Goal: Task Accomplishment & Management: Manage account settings

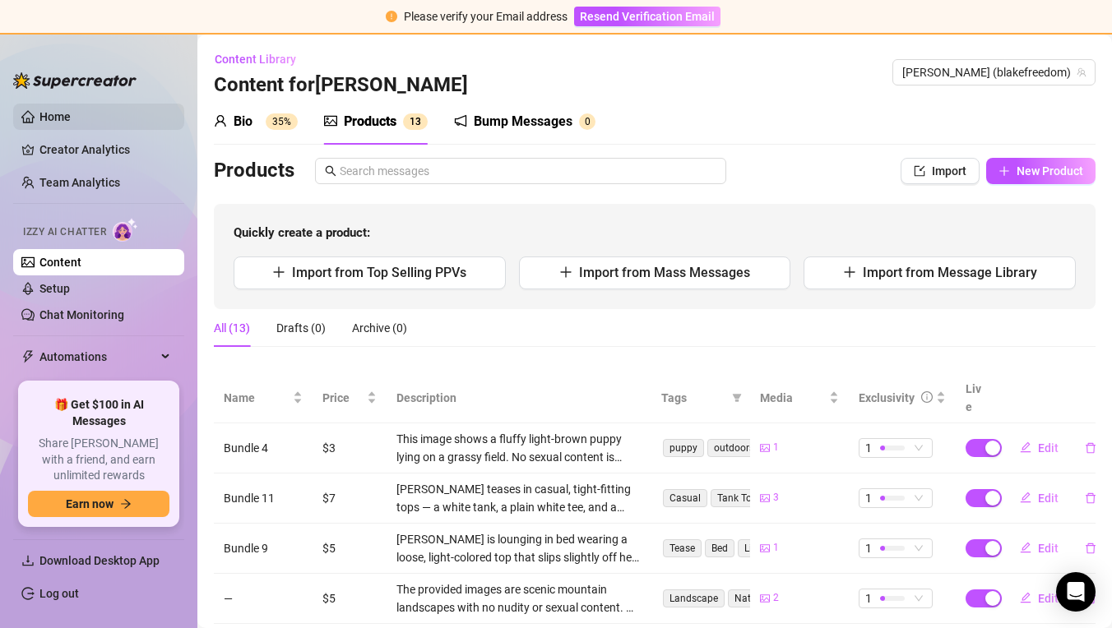
click at [71, 110] on link "Home" at bounding box center [54, 116] width 31 height 13
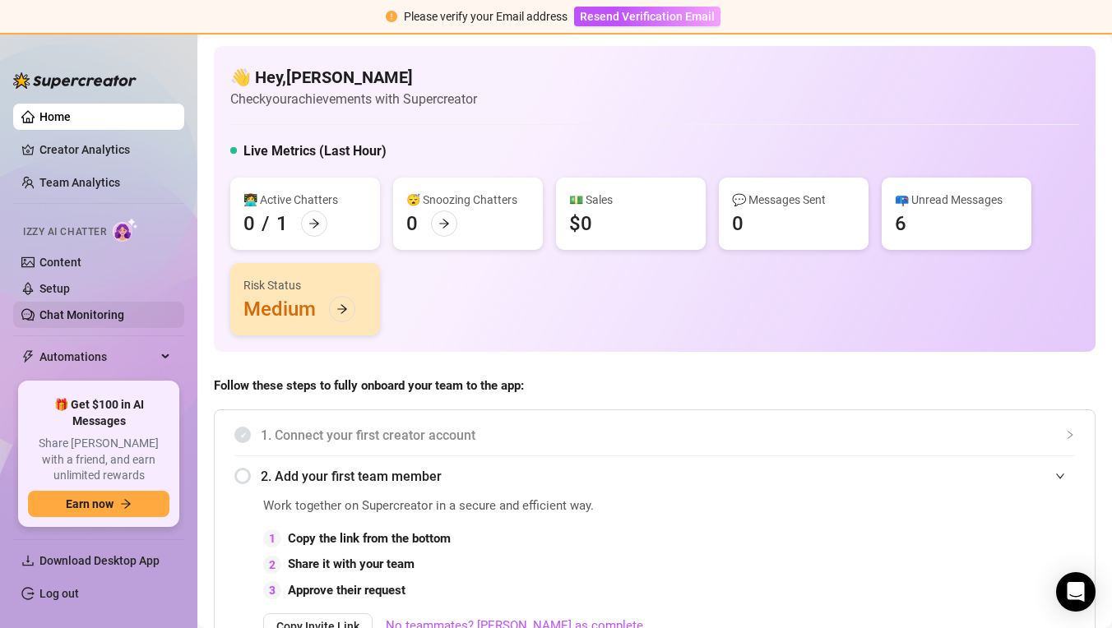
click at [124, 308] on link "Chat Monitoring" at bounding box center [81, 314] width 85 height 13
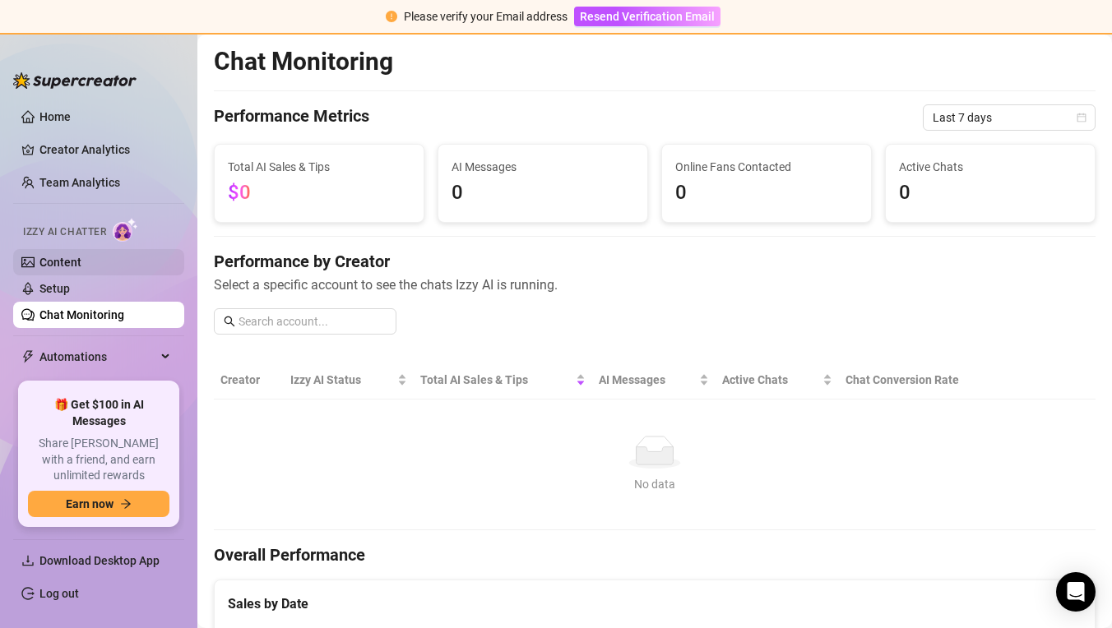
click at [81, 266] on link "Content" at bounding box center [60, 262] width 42 height 13
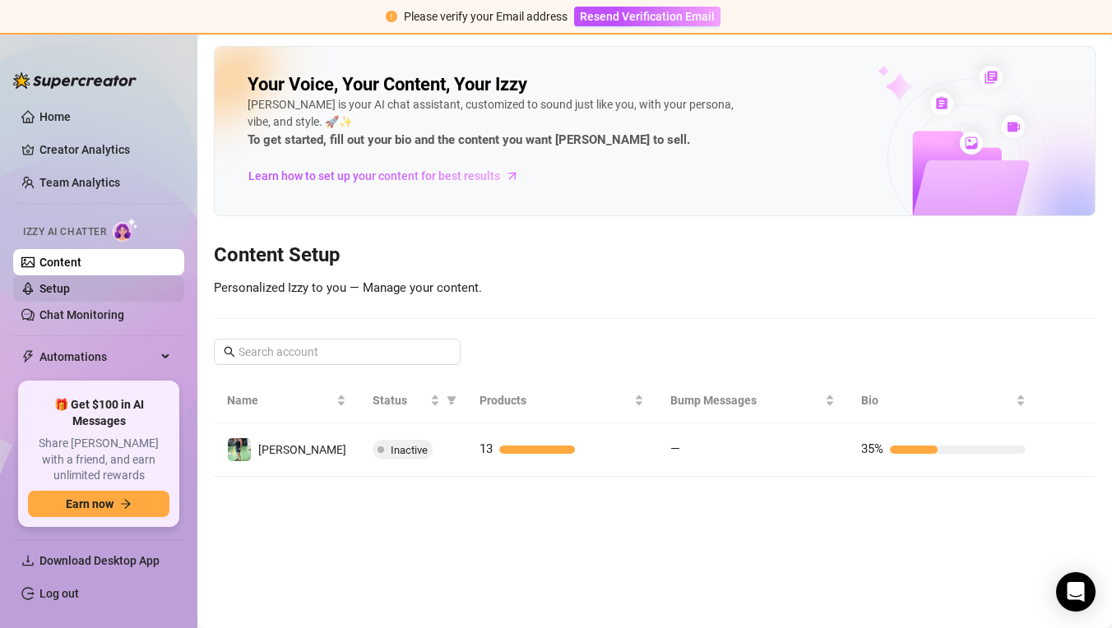
click at [70, 292] on link "Setup" at bounding box center [54, 288] width 30 height 13
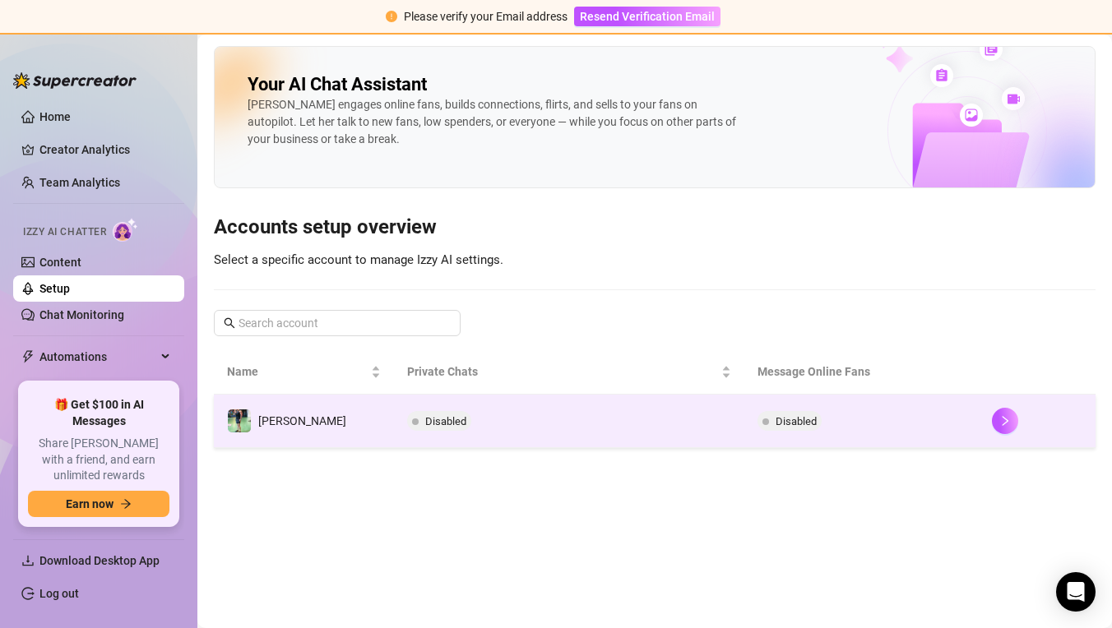
click at [303, 417] on td "[PERSON_NAME]" at bounding box center [304, 421] width 180 height 53
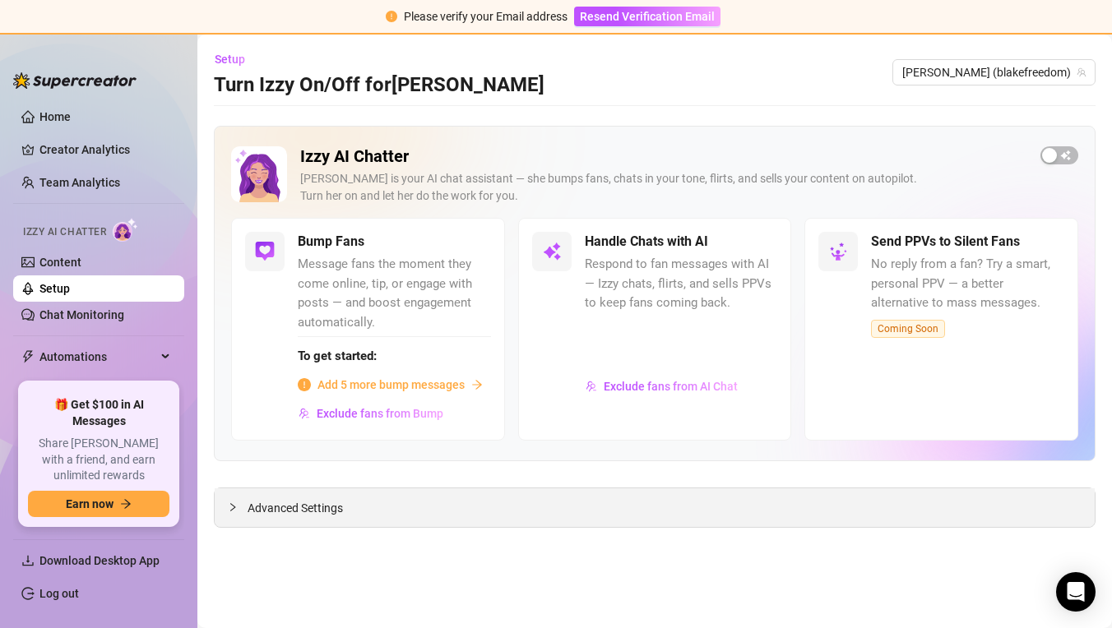
click at [315, 507] on span "Advanced Settings" at bounding box center [294, 508] width 95 height 18
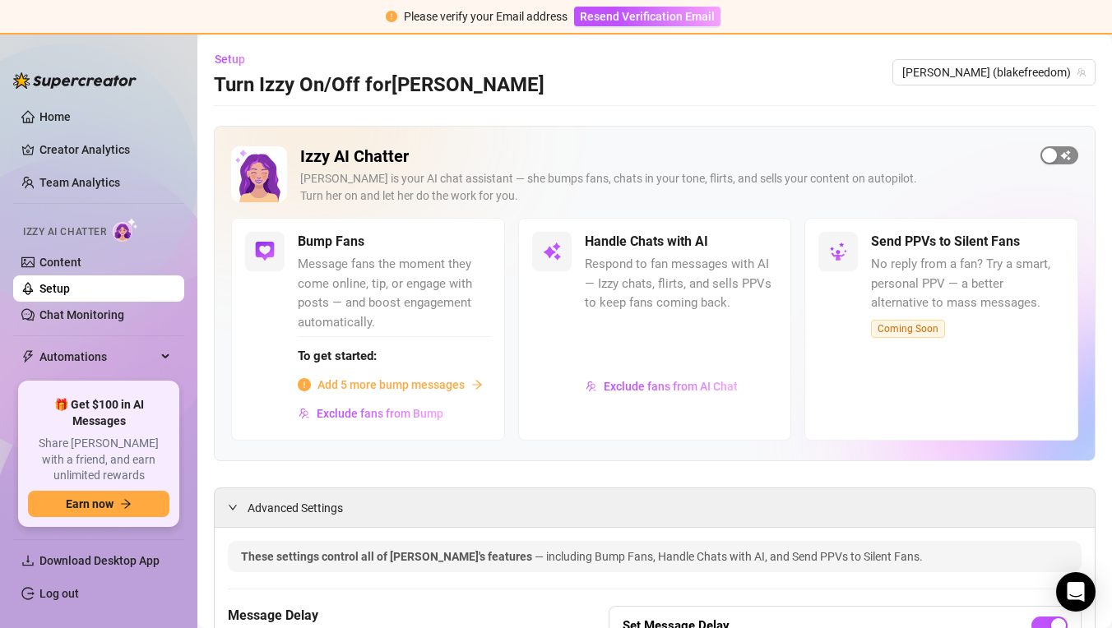
click at [1053, 152] on div "button" at bounding box center [1049, 155] width 15 height 15
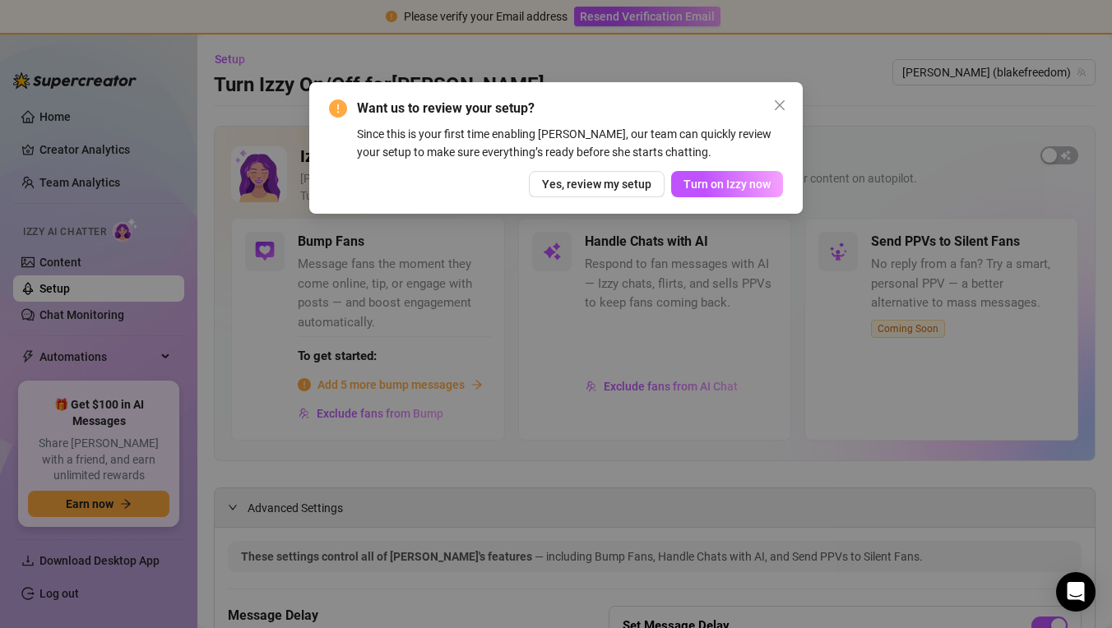
click at [694, 131] on div "Since this is your first time enabling [PERSON_NAME], our team can quickly revi…" at bounding box center [570, 143] width 426 height 36
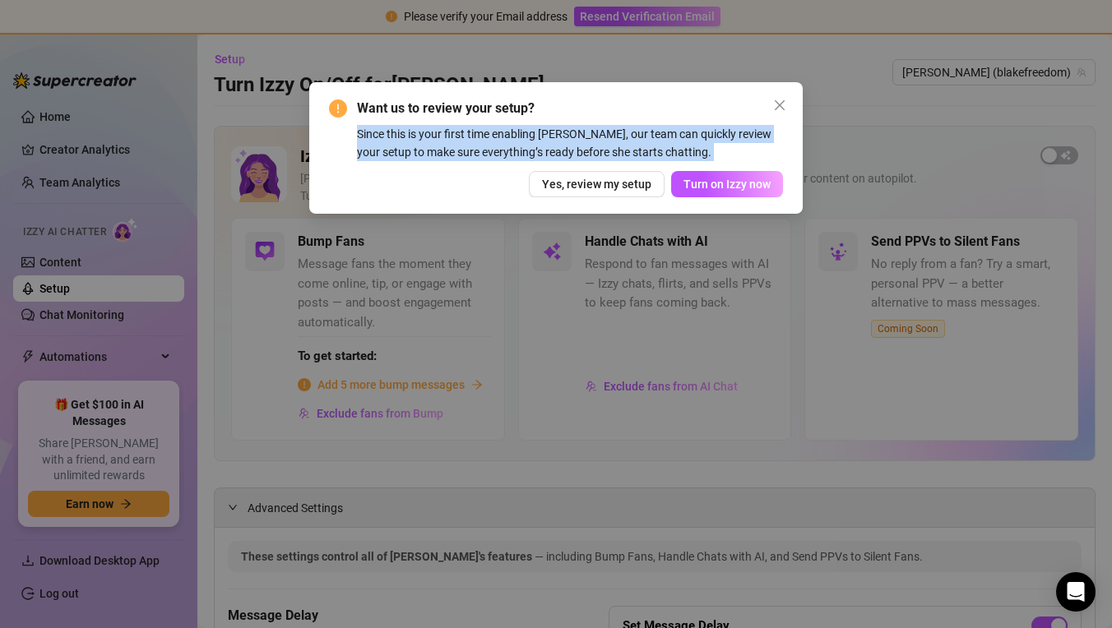
click at [659, 132] on div "Since this is your first time enabling [PERSON_NAME], our team can quickly revi…" at bounding box center [570, 143] width 426 height 36
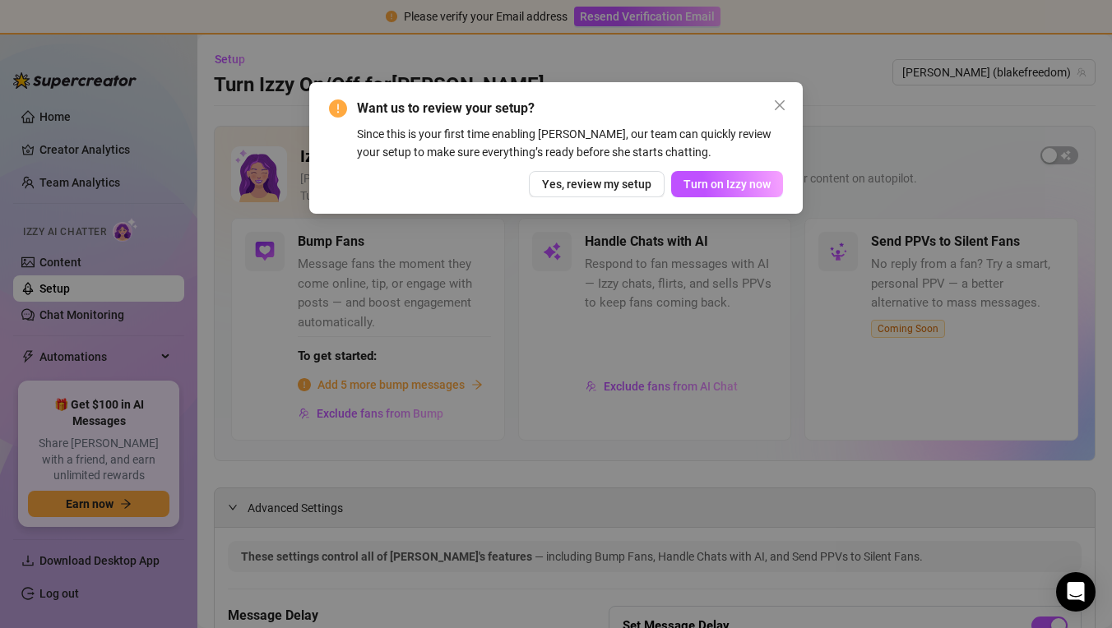
click at [659, 132] on div "Since this is your first time enabling [PERSON_NAME], our team can quickly revi…" at bounding box center [570, 143] width 426 height 36
click at [641, 191] on button "Yes, review my setup" at bounding box center [597, 184] width 136 height 26
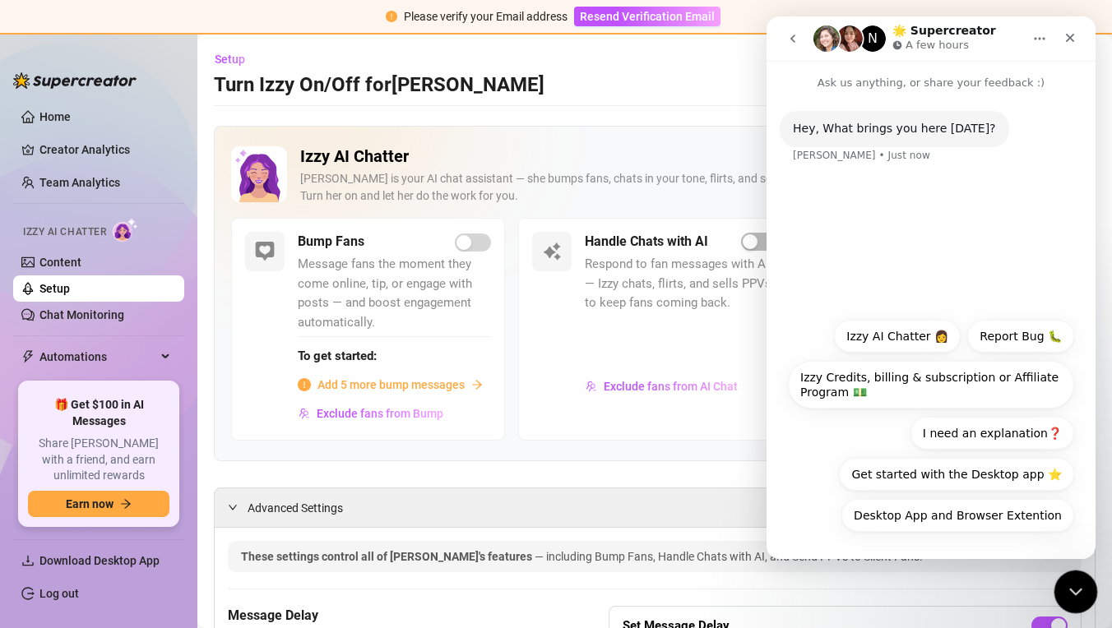
click at [1069, 575] on div "Close Intercom Messenger" at bounding box center [1072, 589] width 39 height 39
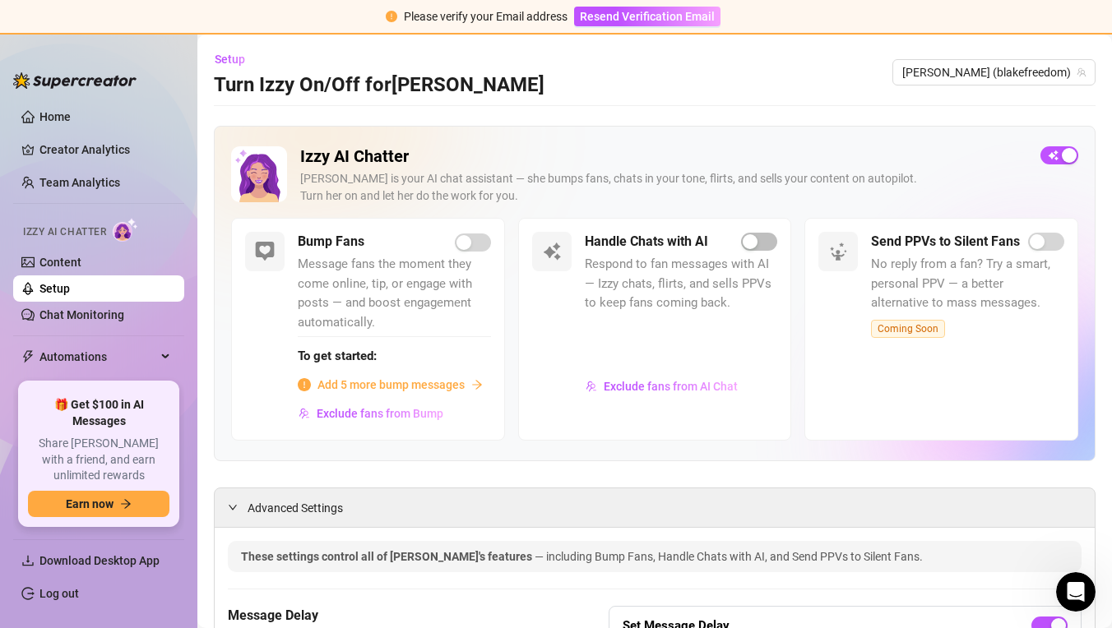
click at [651, 282] on span "Respond to fan messages with AI — Izzy chats, flirts, and sells PPVs to keep fa…" at bounding box center [681, 284] width 193 height 58
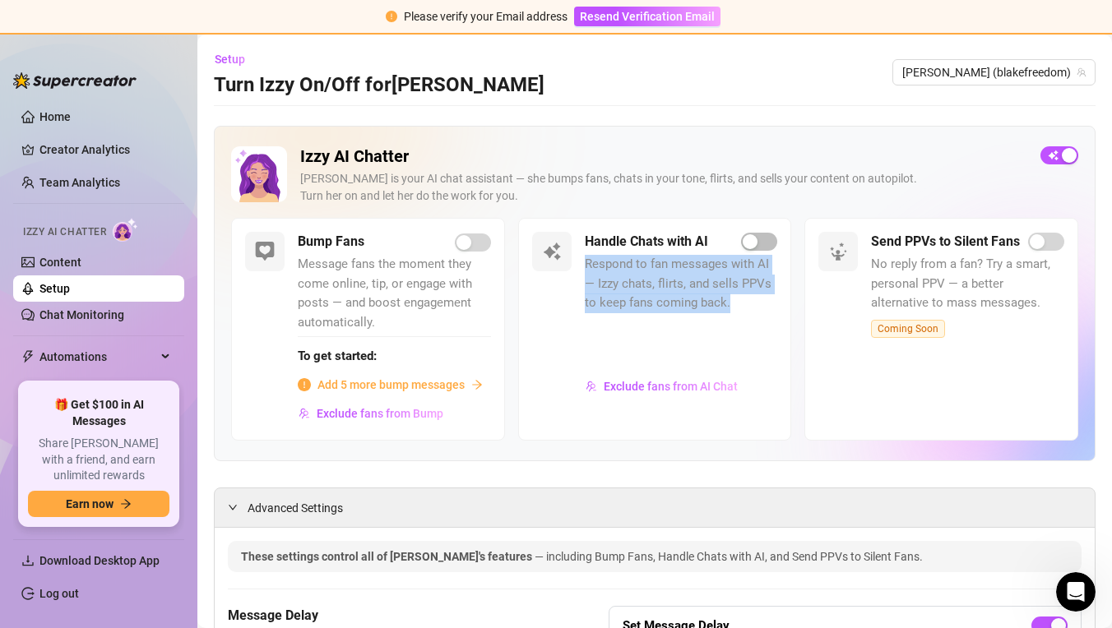
click at [668, 294] on span "Respond to fan messages with AI — Izzy chats, flirts, and sells PPVs to keep fa…" at bounding box center [681, 284] width 193 height 58
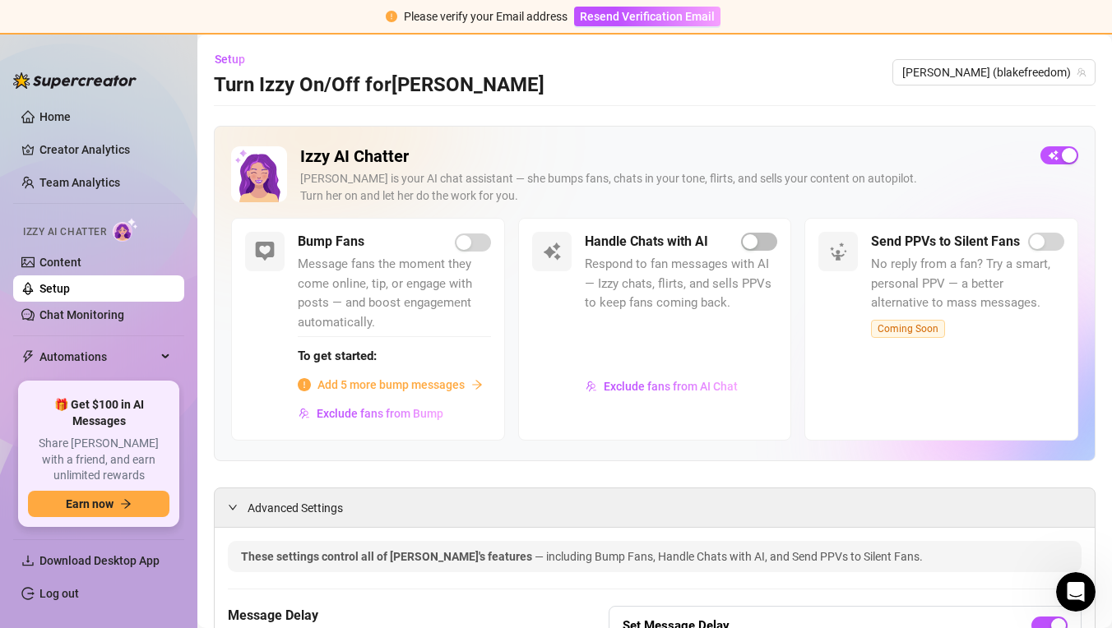
click at [668, 294] on span "Respond to fan messages with AI — Izzy chats, flirts, and sells PPVs to keep fa…" at bounding box center [681, 284] width 193 height 58
click at [693, 308] on span "Respond to fan messages with AI — Izzy chats, flirts, and sells PPVs to keep fa…" at bounding box center [681, 284] width 193 height 58
click at [813, 502] on div "Advanced Settings" at bounding box center [655, 507] width 880 height 39
click at [256, 496] on div "Advanced Settings" at bounding box center [655, 507] width 880 height 39
click at [273, 504] on span "Advanced Settings" at bounding box center [294, 508] width 95 height 18
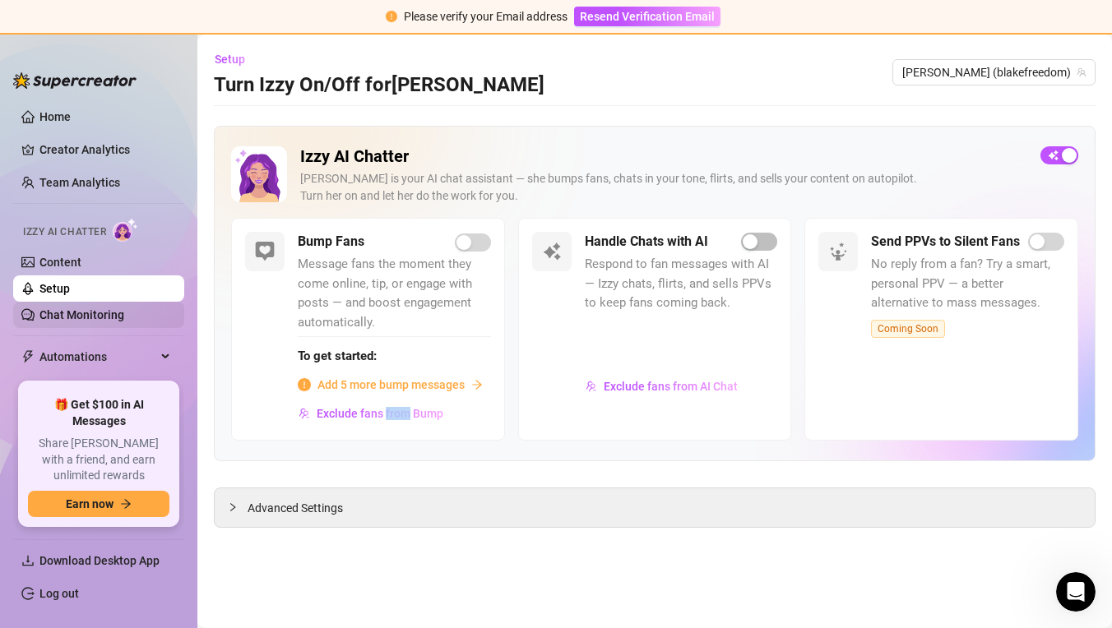
click at [124, 313] on link "Chat Monitoring" at bounding box center [81, 314] width 85 height 13
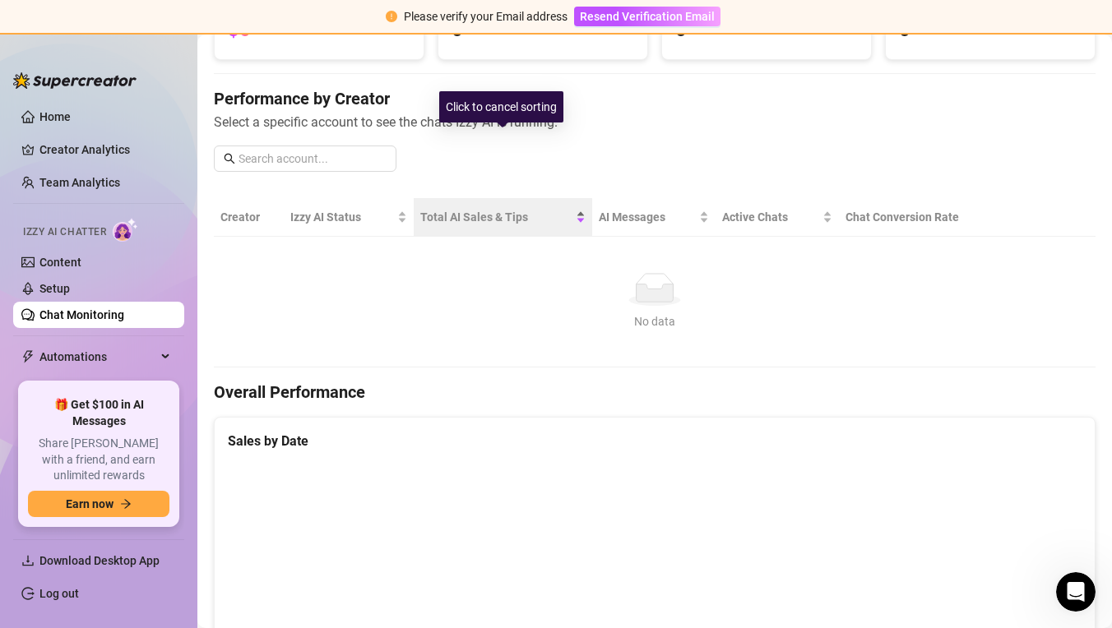
scroll to position [238, 0]
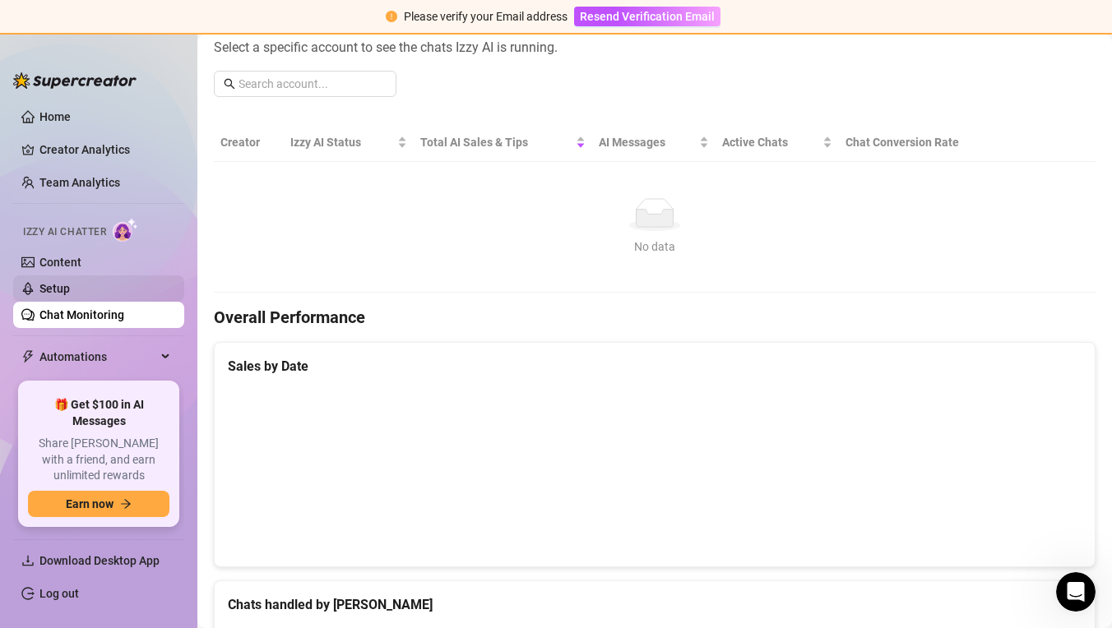
click at [70, 287] on link "Setup" at bounding box center [54, 288] width 30 height 13
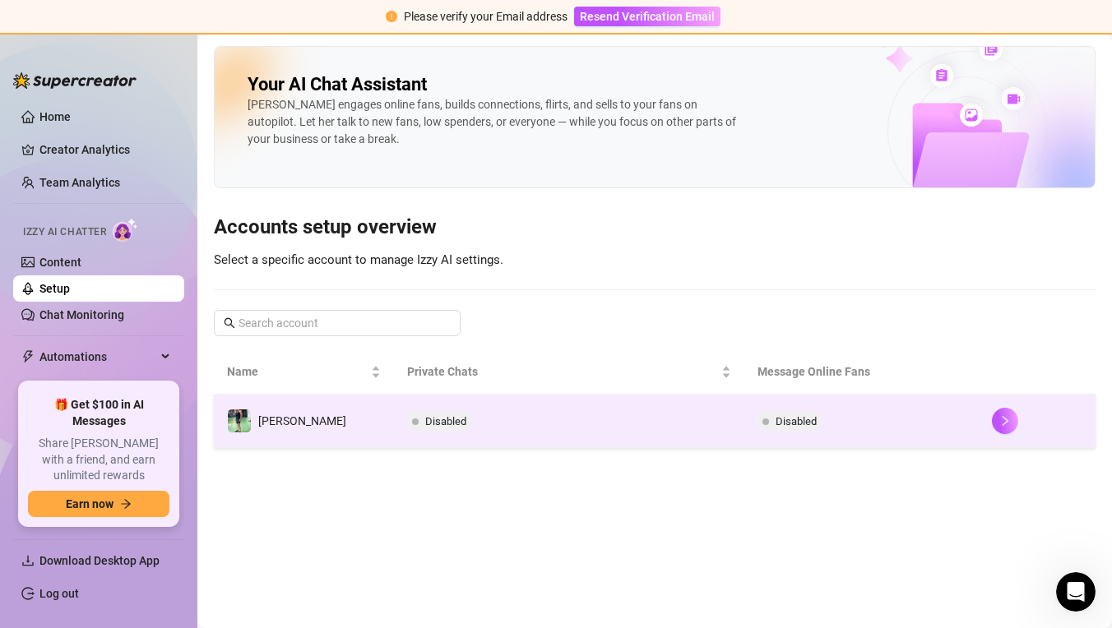
click at [303, 417] on td "[PERSON_NAME]" at bounding box center [304, 421] width 180 height 53
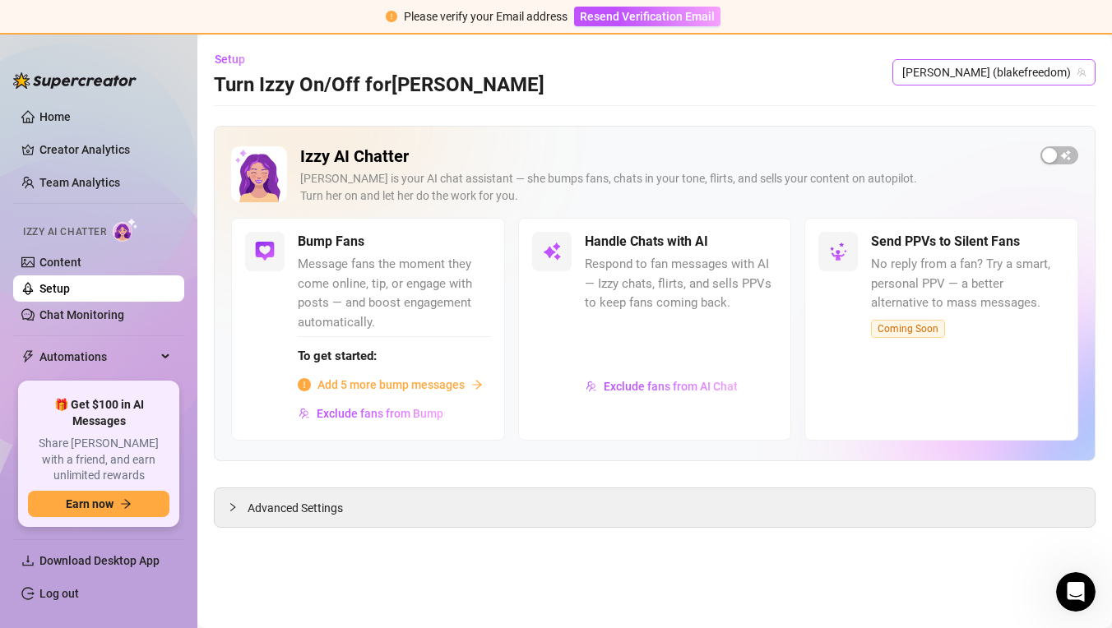
click at [1001, 64] on span "[PERSON_NAME] (blakefreedom)" at bounding box center [993, 72] width 183 height 25
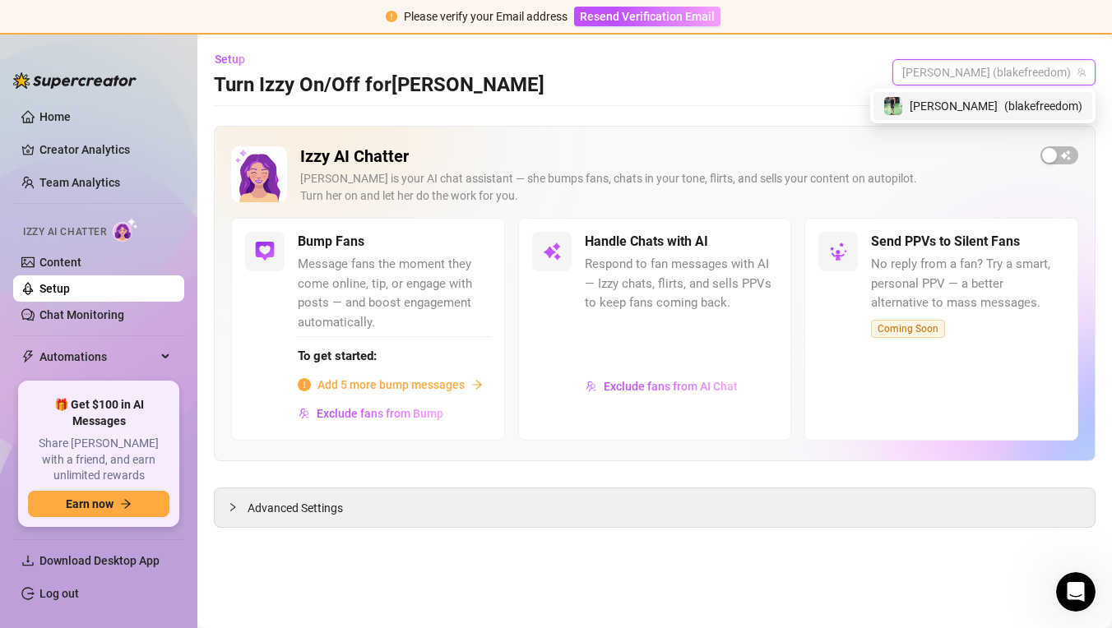
click at [881, 104] on main "Setup Turn Izzy On/Off for [PERSON_NAME] (blakefreedom) Izzy AI Chatter [PERSON…" at bounding box center [654, 332] width 914 height 594
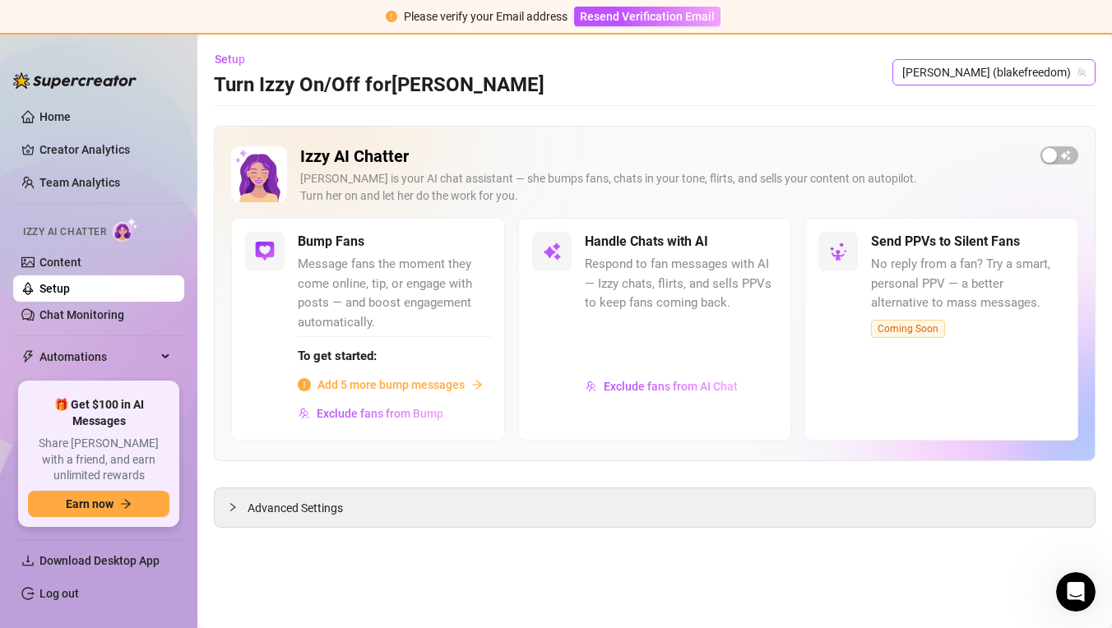
click at [1061, 70] on span "[PERSON_NAME] (blakefreedom)" at bounding box center [993, 72] width 183 height 25
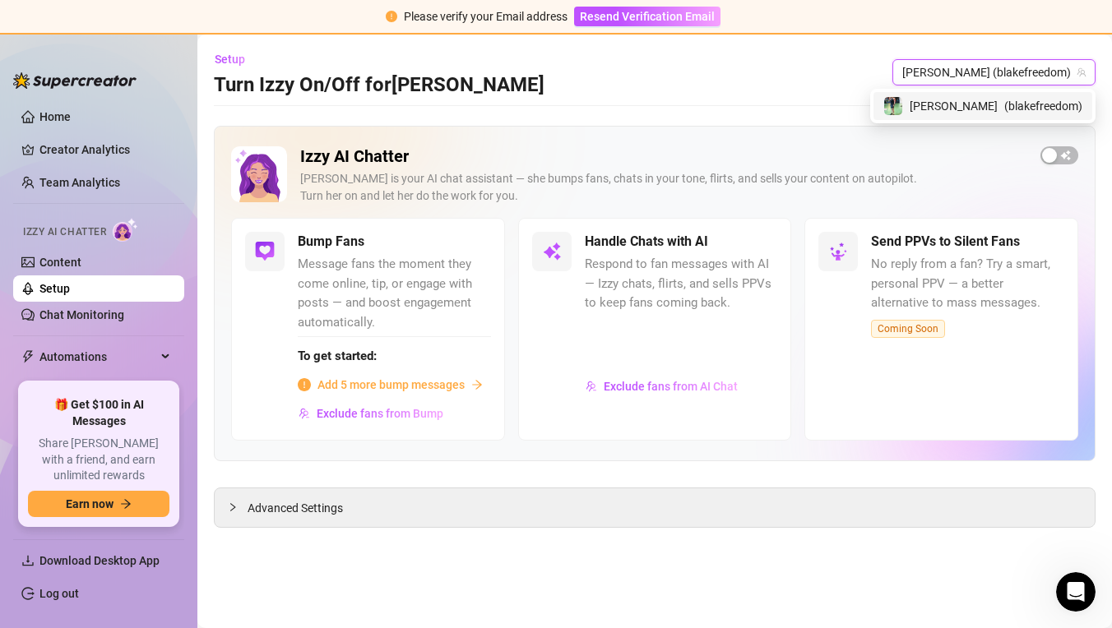
click at [855, 69] on div "Setup Turn Izzy On/Off for [PERSON_NAME] ([PERSON_NAME]) [PERSON_NAME] ([PERSON…" at bounding box center [654, 72] width 881 height 53
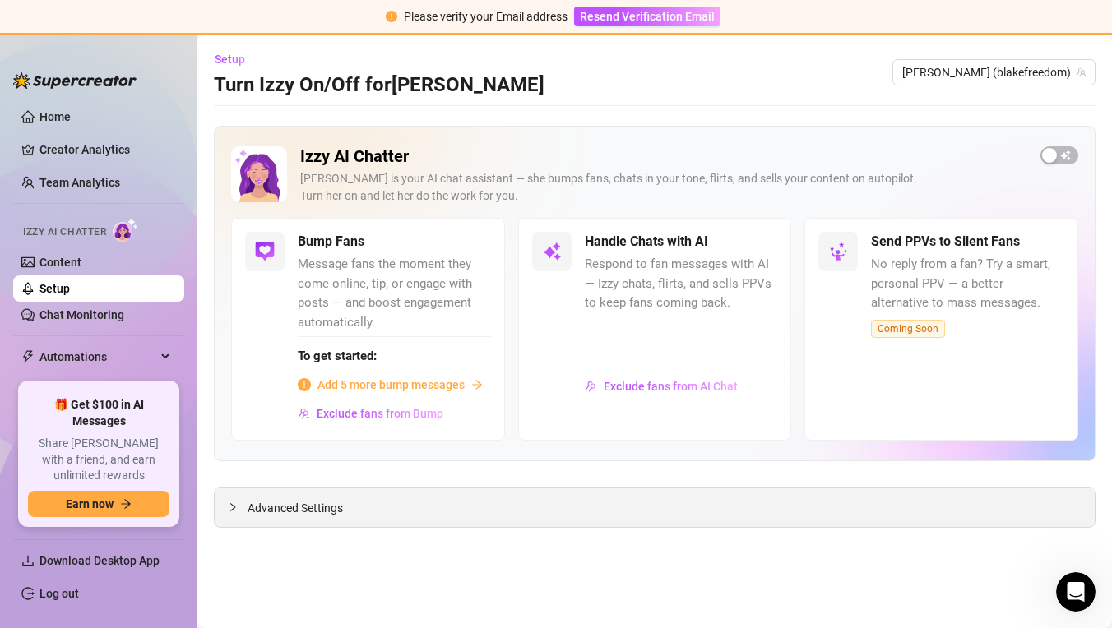
click at [263, 505] on span "Advanced Settings" at bounding box center [294, 508] width 95 height 18
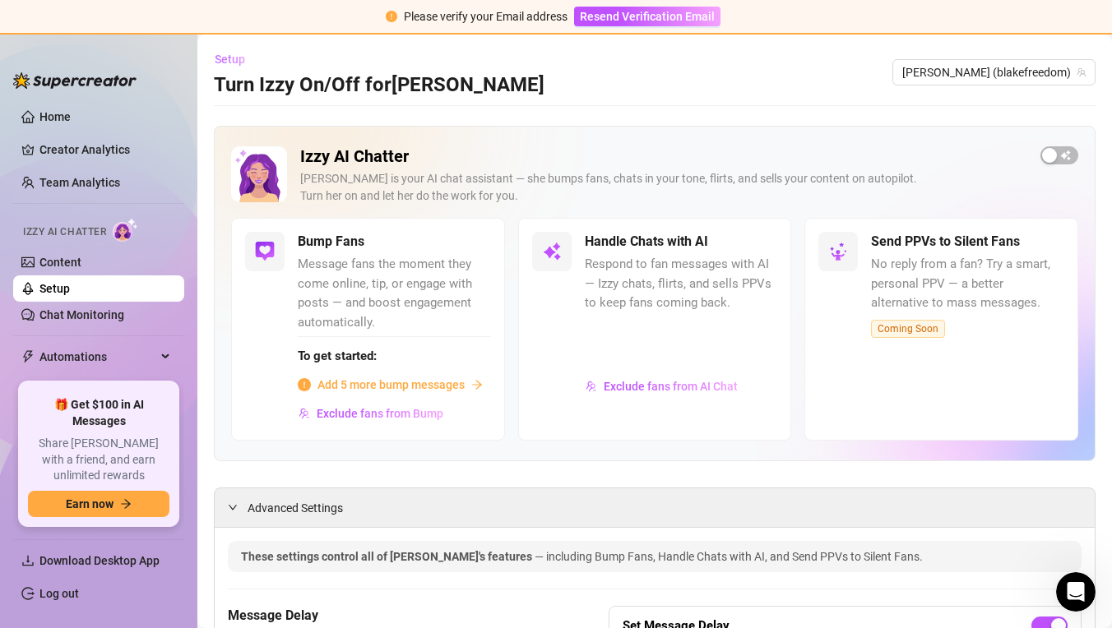
click at [237, 67] on button "Setup" at bounding box center [236, 59] width 44 height 26
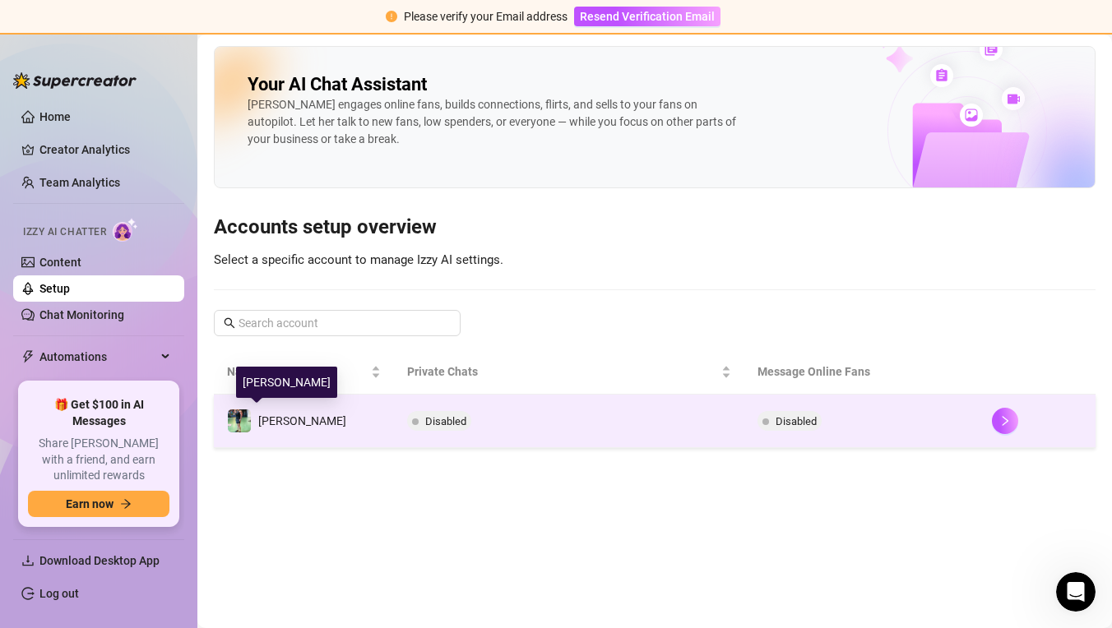
click at [276, 414] on span "[PERSON_NAME]" at bounding box center [302, 420] width 88 height 13
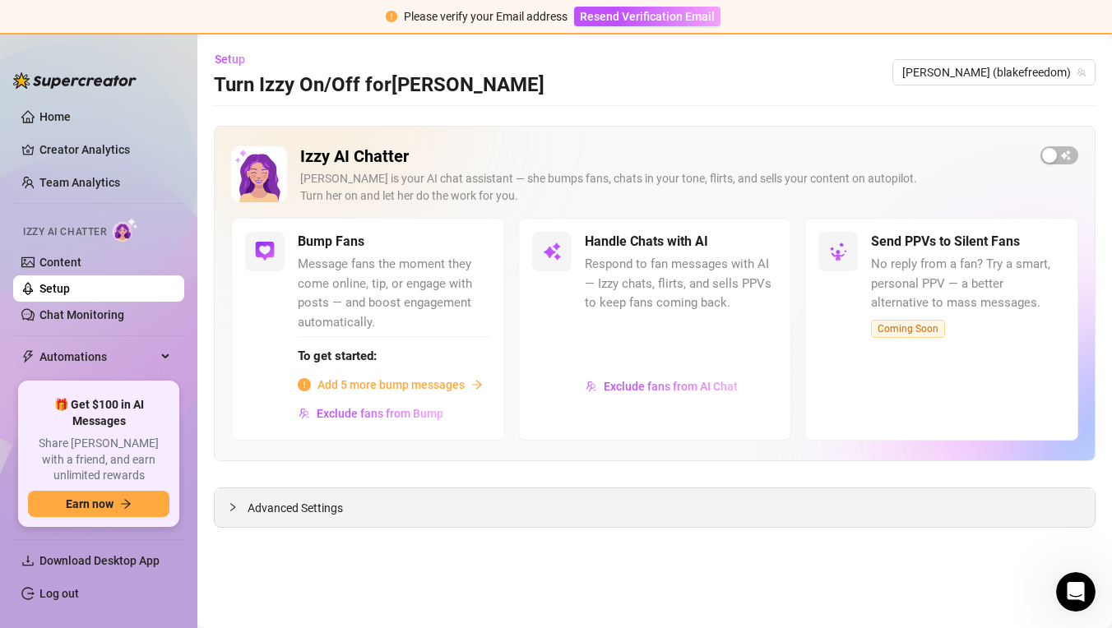
click at [381, 522] on div "Advanced Settings" at bounding box center [655, 507] width 880 height 39
click at [400, 511] on div "Advanced Settings" at bounding box center [655, 507] width 880 height 39
click at [124, 315] on link "Chat Monitoring" at bounding box center [81, 314] width 85 height 13
